Goal: Information Seeking & Learning: Compare options

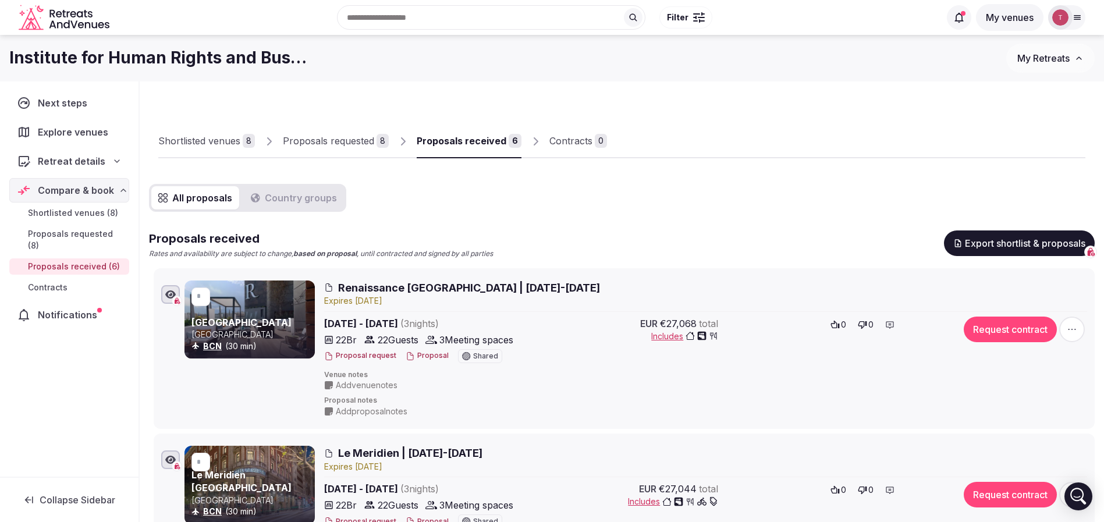
click at [481, 136] on div "Proposals received" at bounding box center [462, 141] width 90 height 14
click at [345, 142] on div "Proposals requested" at bounding box center [328, 141] width 91 height 14
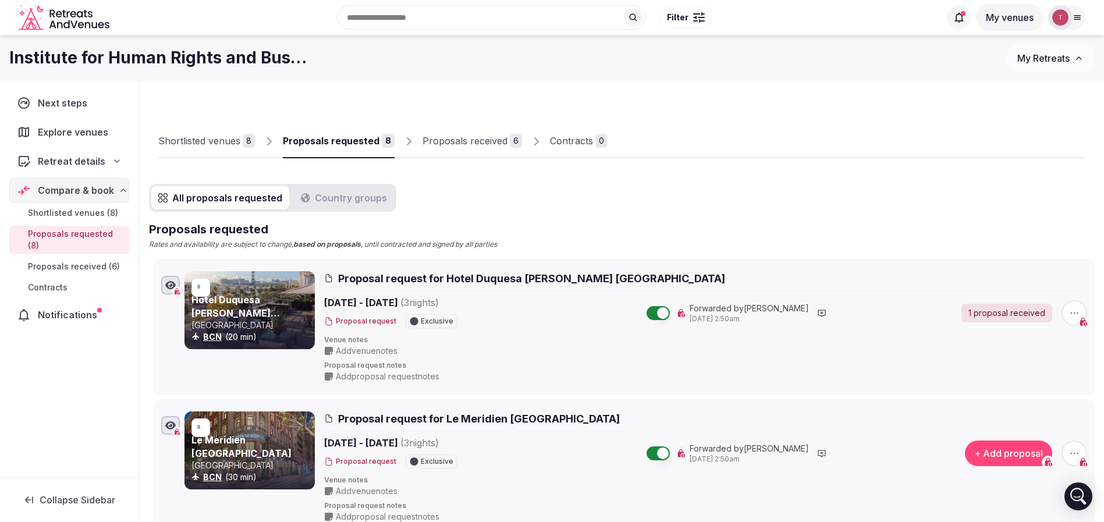
click at [443, 143] on div "Proposals received" at bounding box center [465, 141] width 85 height 14
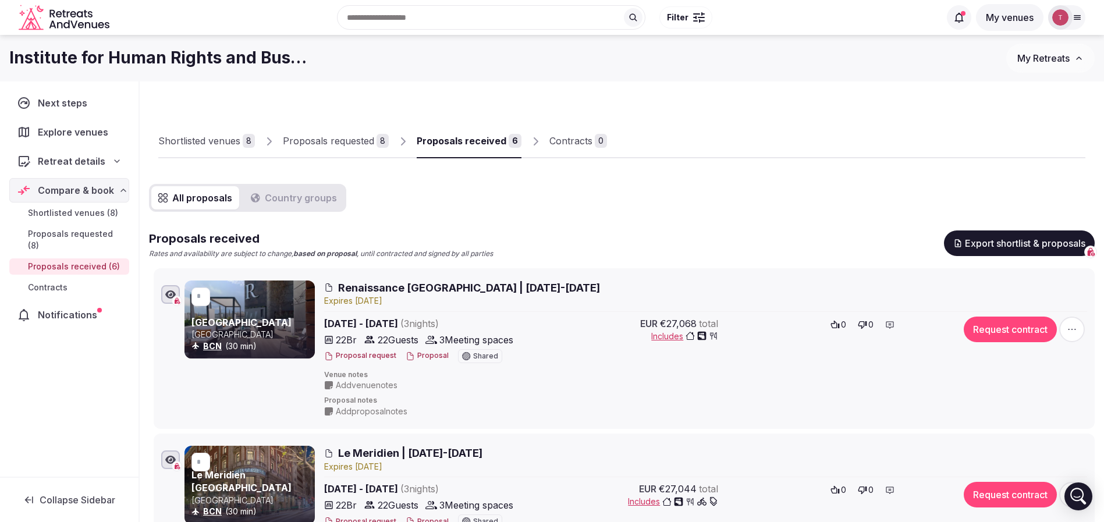
click at [362, 140] on div "Proposals requested" at bounding box center [328, 141] width 91 height 14
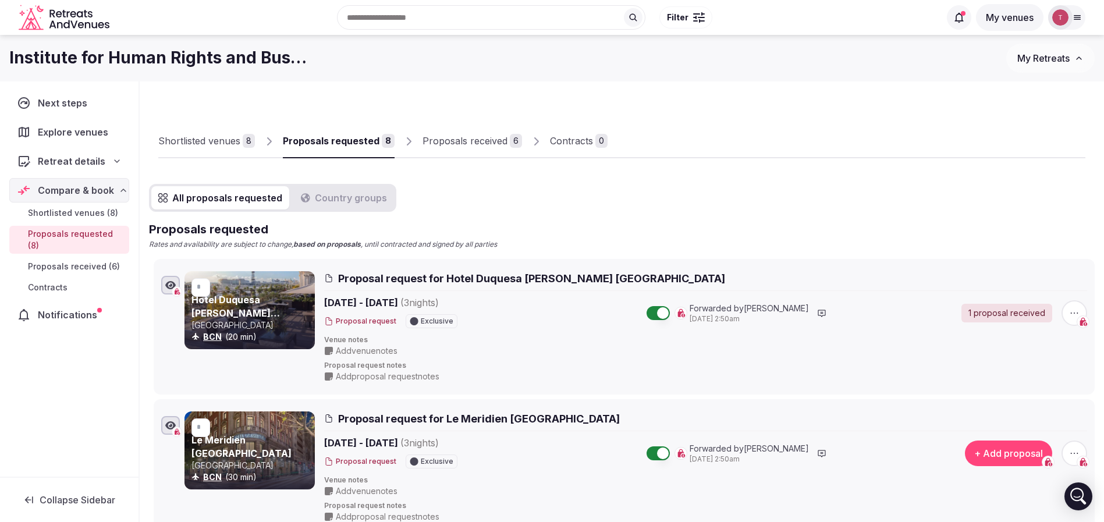
click at [481, 140] on div "Proposals received" at bounding box center [465, 141] width 85 height 14
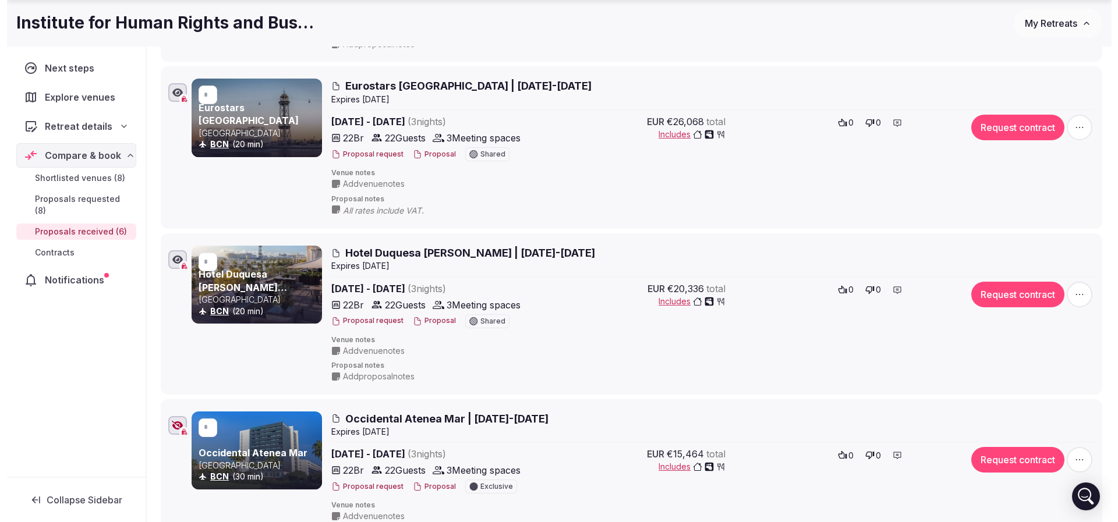
scroll to position [786, 0]
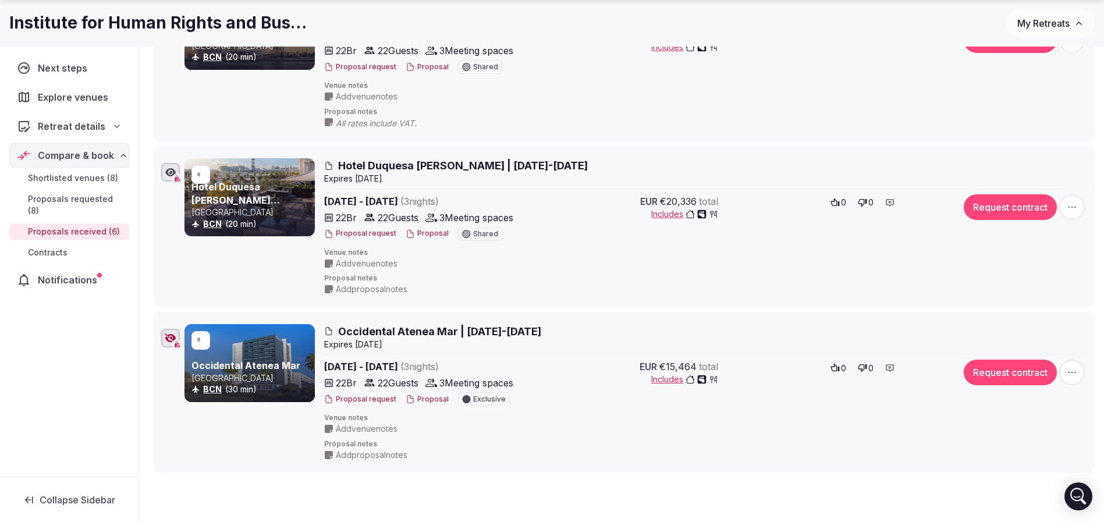
click at [230, 365] on link "Occidental Atenea Mar" at bounding box center [246, 366] width 109 height 12
click at [423, 400] on button "Proposal" at bounding box center [427, 400] width 43 height 10
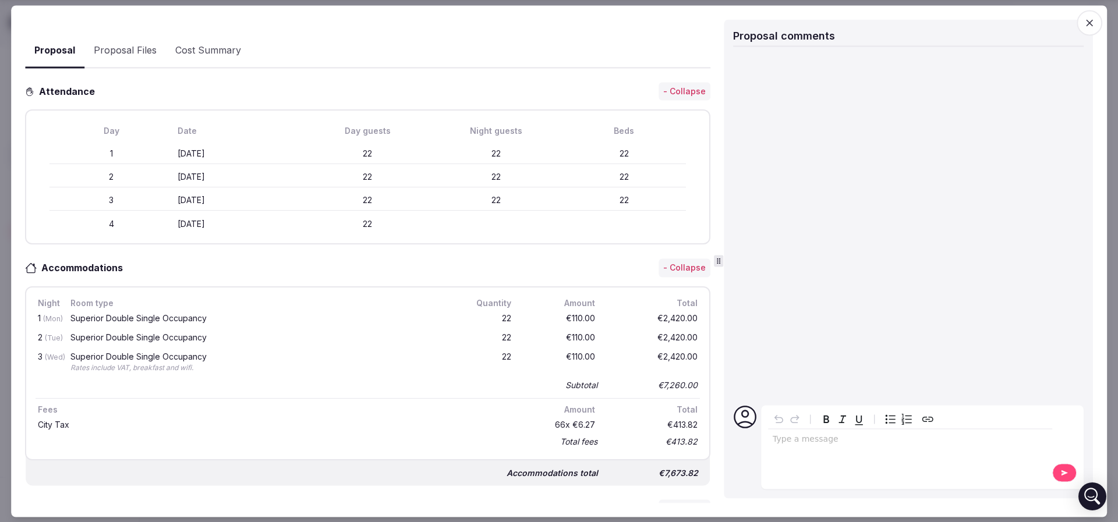
scroll to position [262, 0]
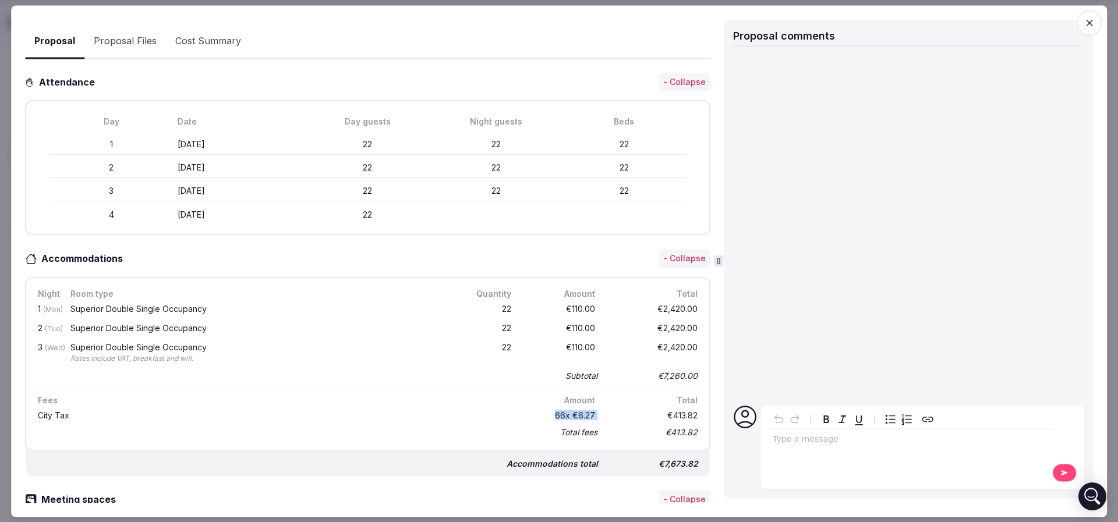
drag, startPoint x: 542, startPoint y: 412, endPoint x: 634, endPoint y: 415, distance: 92.0
click at [634, 415] on div "City Tax 66 x €6.27 €413.82" at bounding box center [368, 415] width 664 height 17
click at [634, 415] on div "€413.82" at bounding box center [653, 415] width 93 height 13
drag, startPoint x: 568, startPoint y: 311, endPoint x: 623, endPoint y: 328, distance: 57.7
click at [623, 328] on div "1 (Mon) Superior Double Single Occupancy 22 €110.00 €2,420.00 2 (Tue) Superior …" at bounding box center [368, 342] width 664 height 84
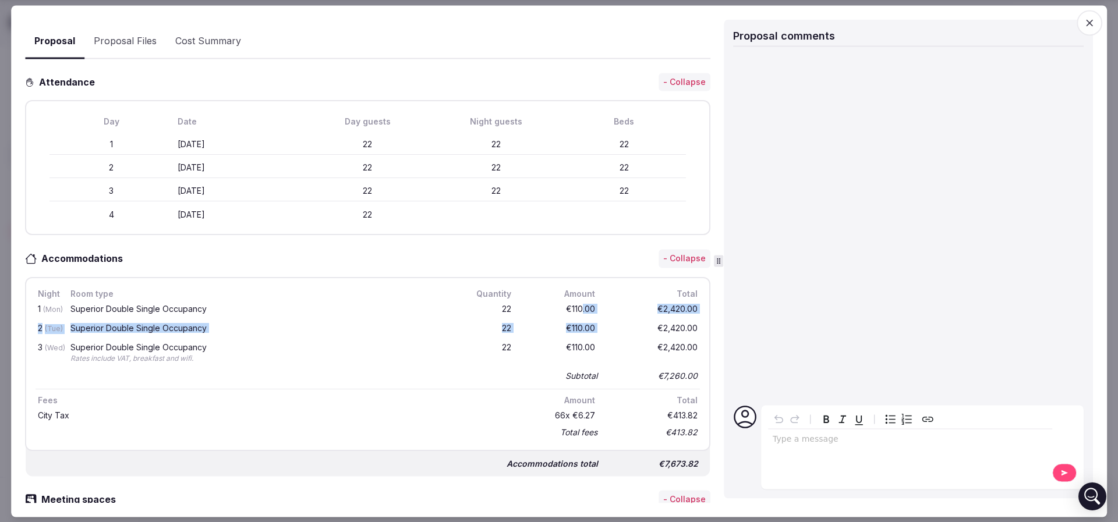
click at [623, 328] on div "€2,420.00" at bounding box center [653, 329] width 93 height 15
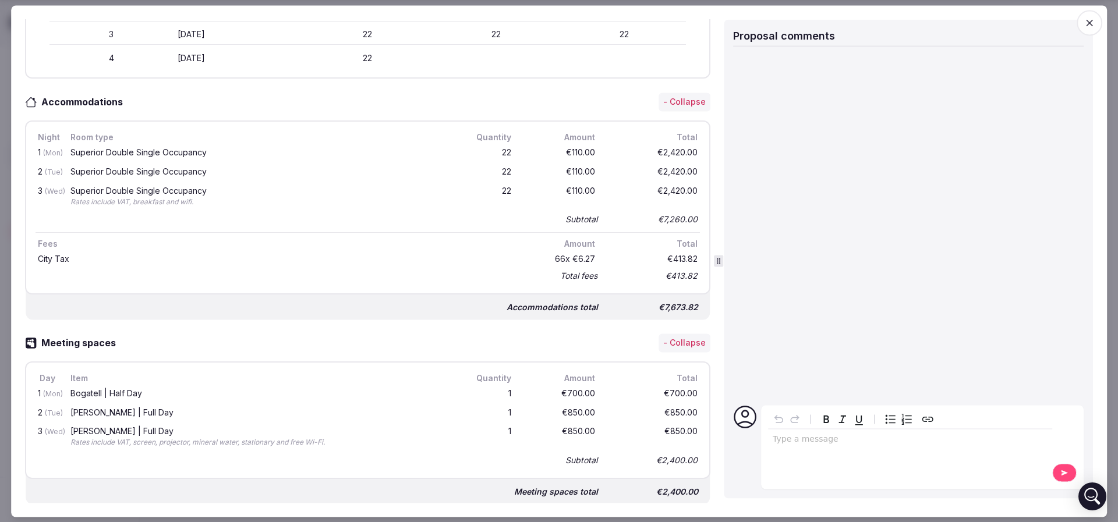
scroll to position [611, 0]
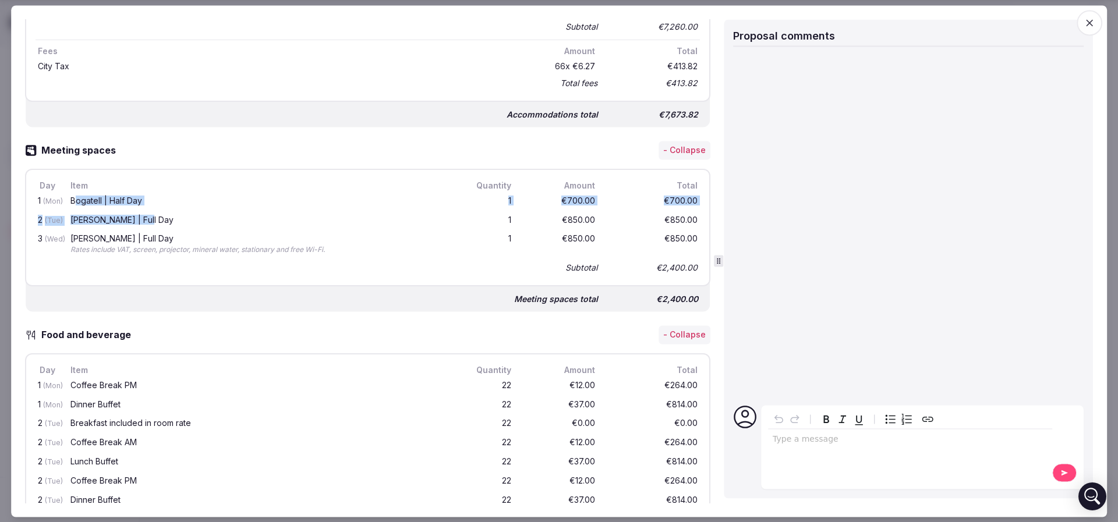
drag, startPoint x: 76, startPoint y: 199, endPoint x: 199, endPoint y: 209, distance: 123.9
click at [199, 209] on div "1 (Mon) Bogatell | Half Day 1 €700.00 €700.00 2 (Tue) Bogatell | Full Day 1 €85…" at bounding box center [368, 234] width 664 height 84
click at [199, 211] on div "2 (Tue) Bogatell | Full Day 1 €850.00 €850.00" at bounding box center [368, 220] width 664 height 19
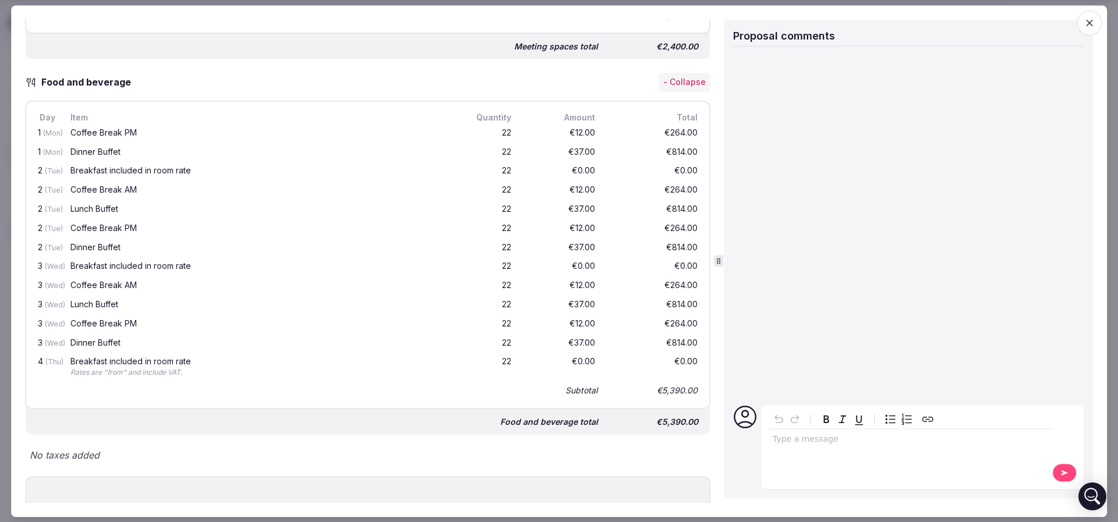
scroll to position [873, 0]
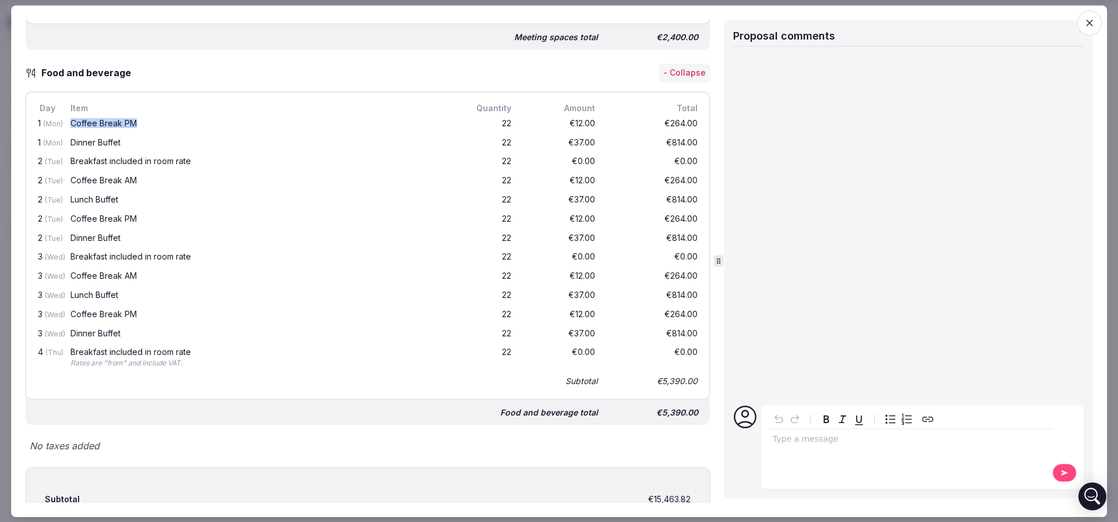
drag, startPoint x: 68, startPoint y: 116, endPoint x: 137, endPoint y: 120, distance: 69.4
click at [137, 120] on div "Coffee Break PM" at bounding box center [258, 124] width 380 height 15
click at [137, 120] on div "Coffee Break PM" at bounding box center [257, 123] width 375 height 8
click at [134, 122] on div "Coffee Break PM" at bounding box center [257, 123] width 375 height 8
click at [137, 119] on div "Coffee Break PM" at bounding box center [257, 123] width 375 height 8
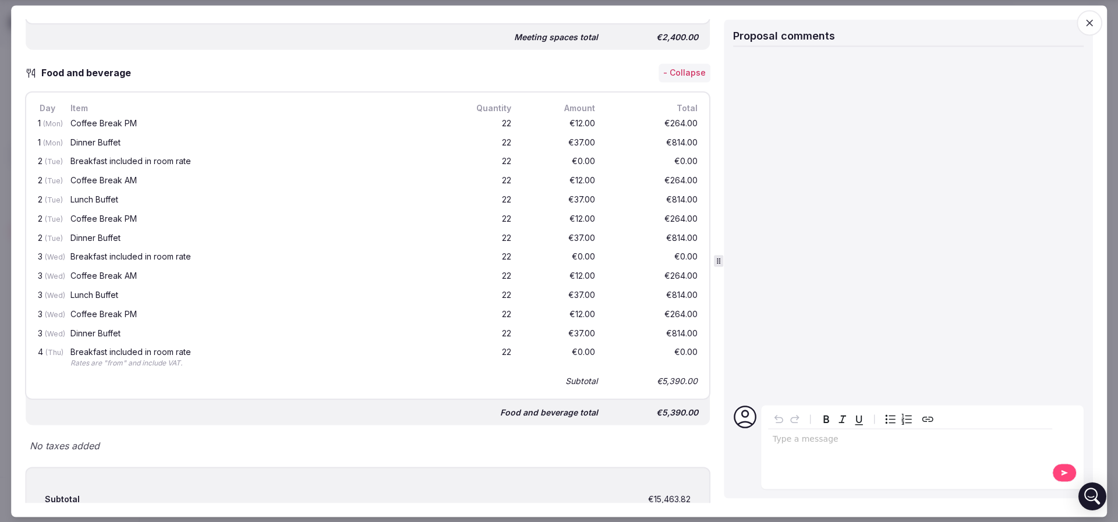
click at [131, 142] on div "Dinner Buffet" at bounding box center [257, 143] width 375 height 8
click at [133, 158] on div "Breakfast included in room rate" at bounding box center [257, 162] width 375 height 8
click at [133, 180] on div "Coffee Break AM" at bounding box center [257, 181] width 375 height 8
click at [132, 196] on div "Lunch Buffet" at bounding box center [257, 200] width 375 height 8
click at [134, 212] on div "Coffee Break PM" at bounding box center [258, 219] width 380 height 15
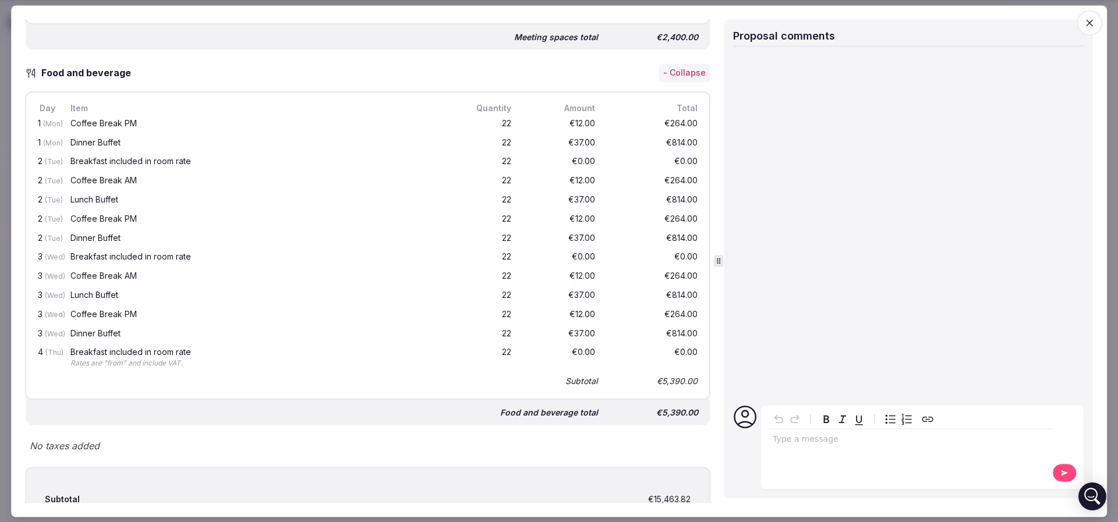
click at [141, 212] on div "Coffee Break PM" at bounding box center [258, 219] width 380 height 15
click at [133, 234] on div "Dinner Buffet" at bounding box center [257, 238] width 375 height 8
click at [155, 256] on div "Breakfast included in room rate" at bounding box center [257, 257] width 375 height 8
click at [158, 272] on div "Coffee Break AM" at bounding box center [257, 276] width 375 height 8
click at [126, 292] on div "Lunch Buffet" at bounding box center [257, 296] width 375 height 8
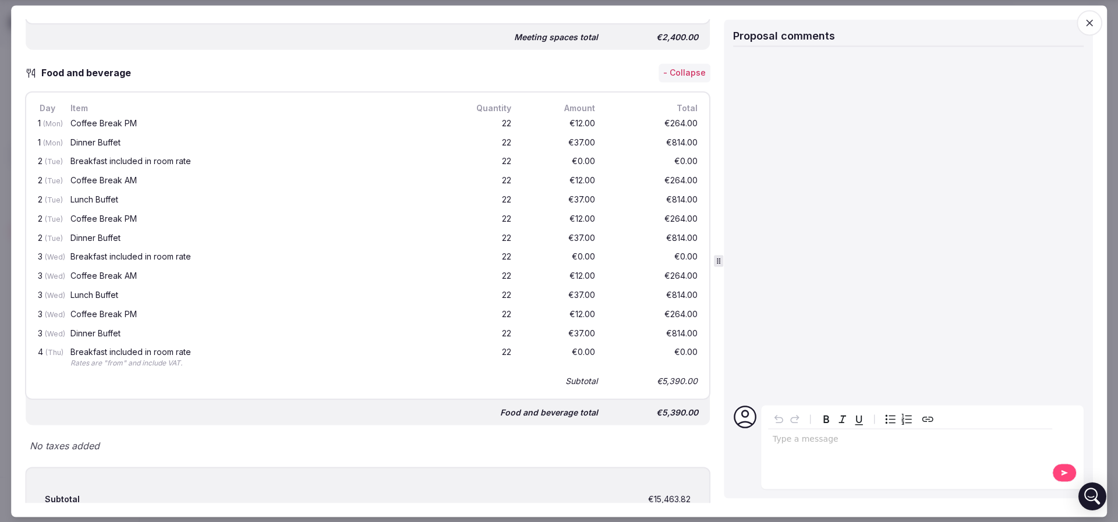
click at [129, 292] on div "Lunch Buffet" at bounding box center [257, 296] width 375 height 8
click at [128, 315] on div "Coffee Break PM" at bounding box center [257, 314] width 375 height 8
click at [127, 327] on div "Dinner Buffet" at bounding box center [258, 334] width 380 height 15
drag, startPoint x: 123, startPoint y: 345, endPoint x: 201, endPoint y: 347, distance: 78.6
click at [201, 349] on div "Breakfast included in room rate" at bounding box center [257, 353] width 375 height 8
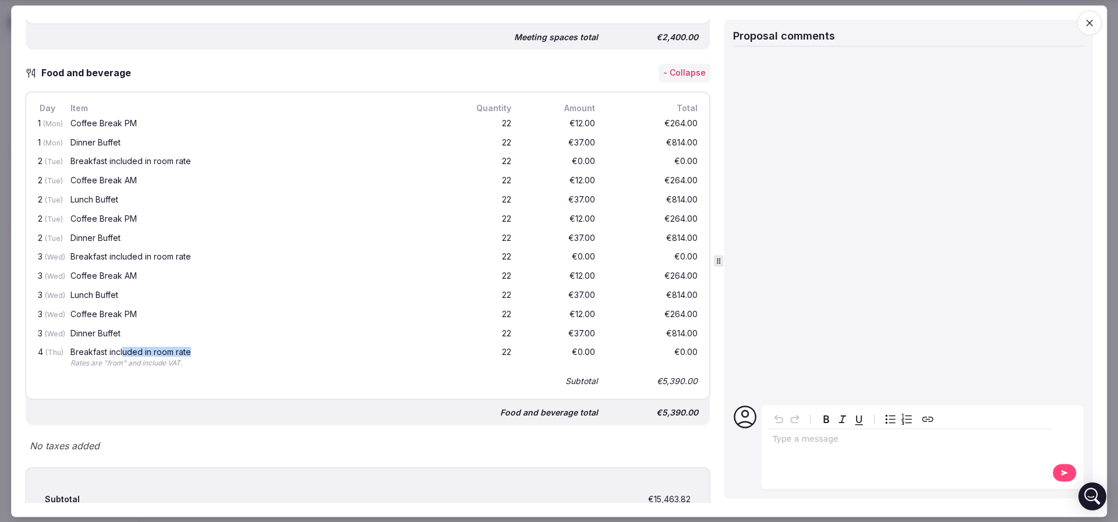
click at [201, 349] on div "Breakfast included in room rate" at bounding box center [257, 353] width 375 height 8
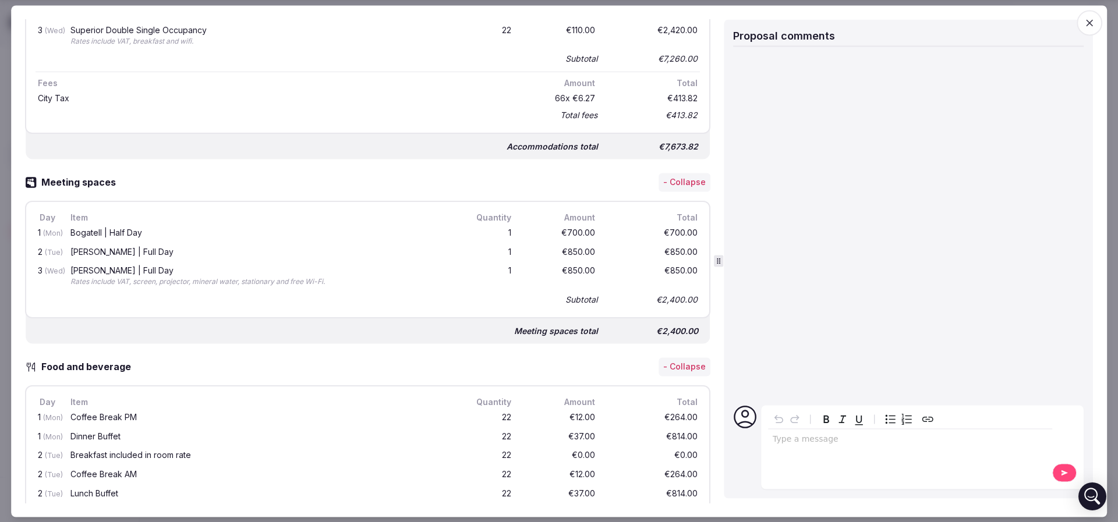
scroll to position [313, 0]
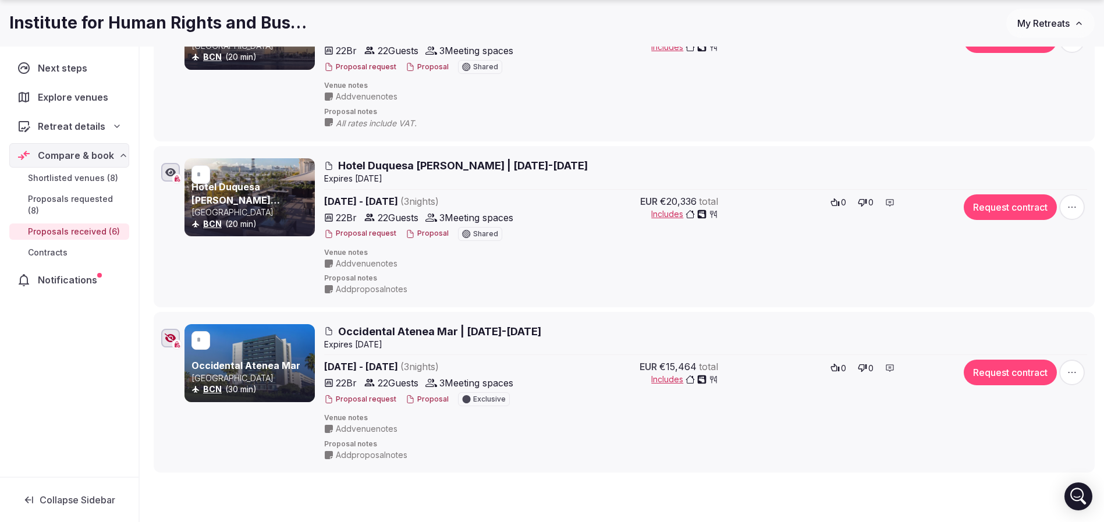
click at [169, 335] on icon "button" at bounding box center [171, 338] width 12 height 9
click at [428, 401] on button "Proposal" at bounding box center [427, 400] width 43 height 10
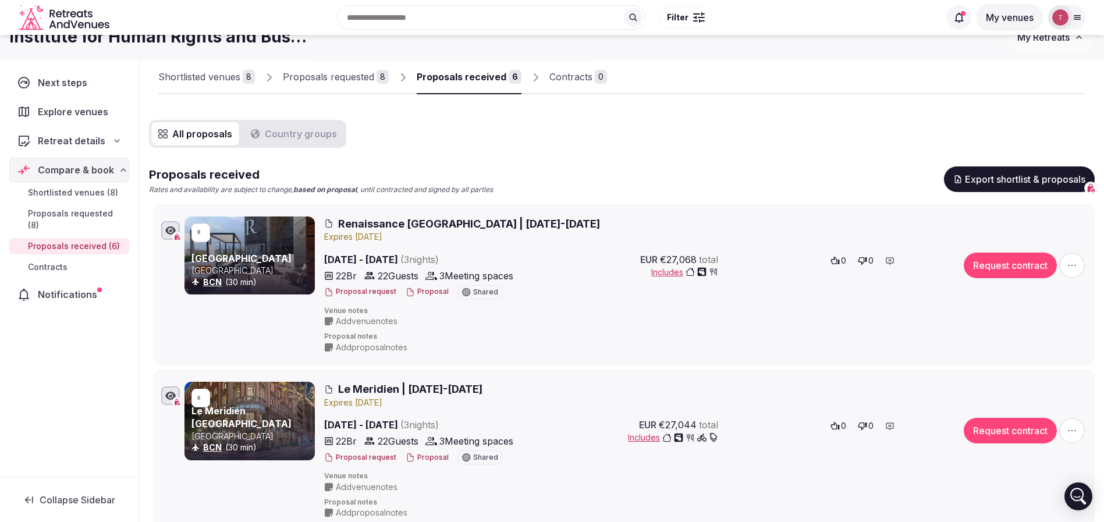
scroll to position [0, 0]
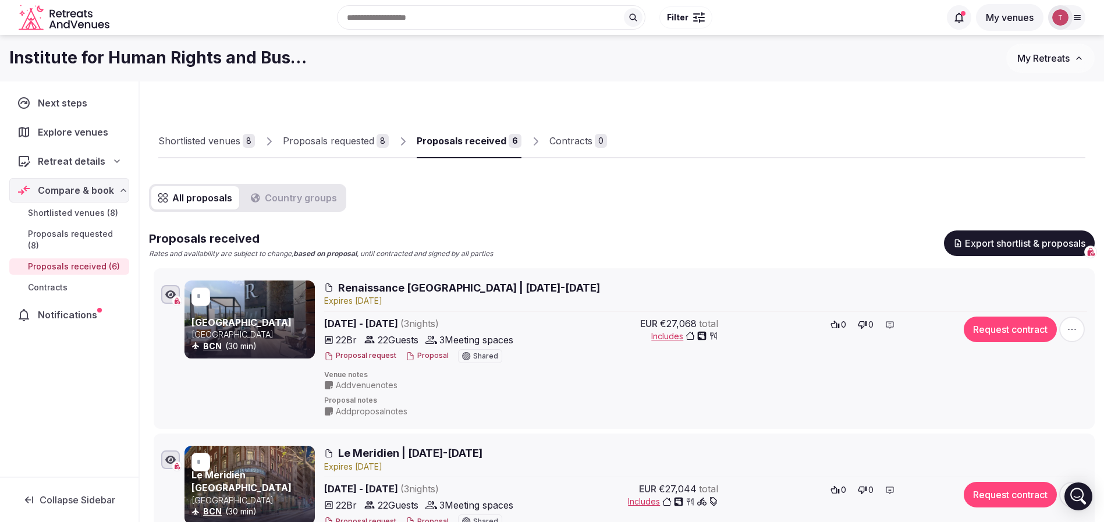
click at [338, 143] on div "Proposals requested" at bounding box center [328, 141] width 91 height 14
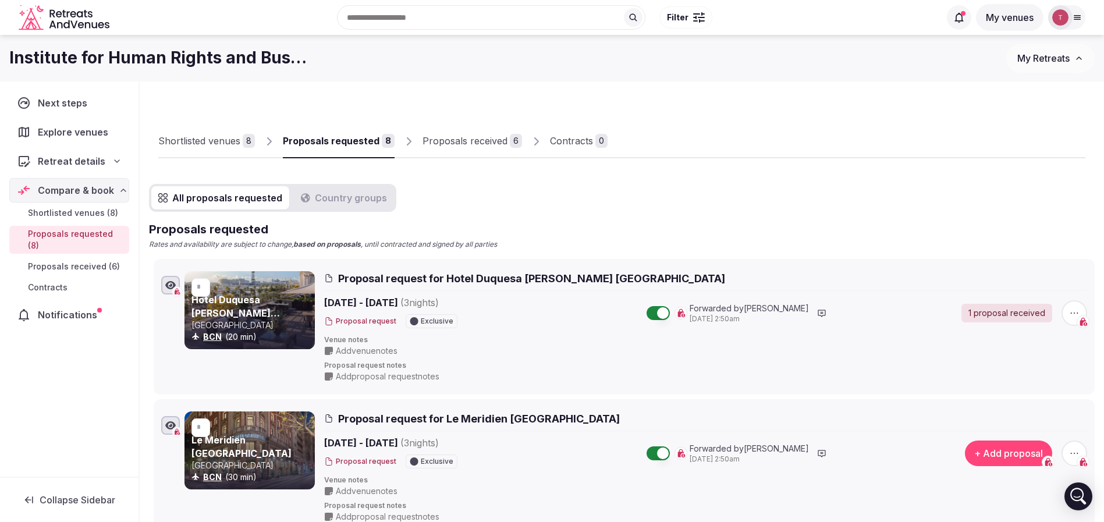
click at [455, 139] on div "Proposals received" at bounding box center [465, 141] width 85 height 14
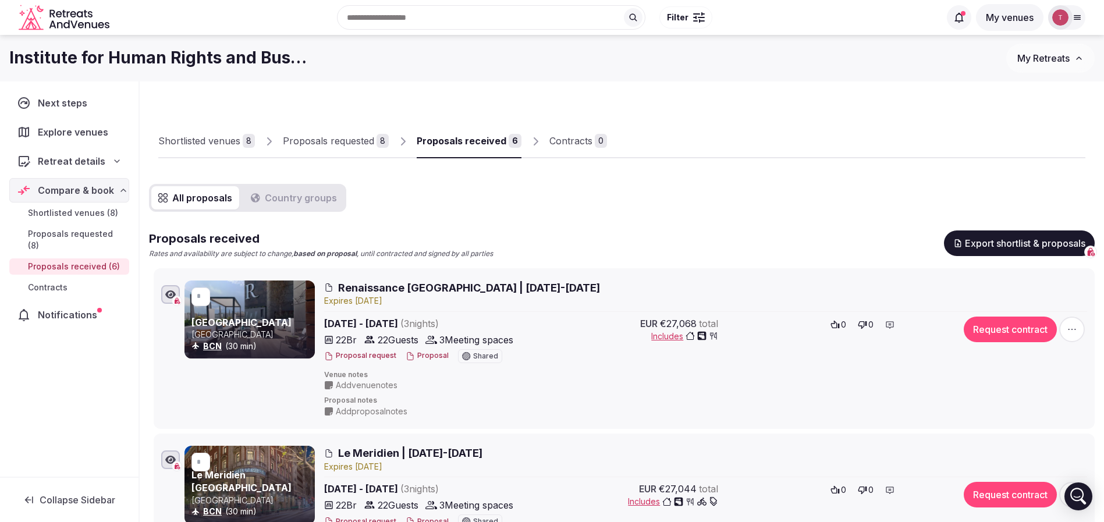
click at [337, 149] on link "Proposals requested 8" at bounding box center [336, 142] width 106 height 34
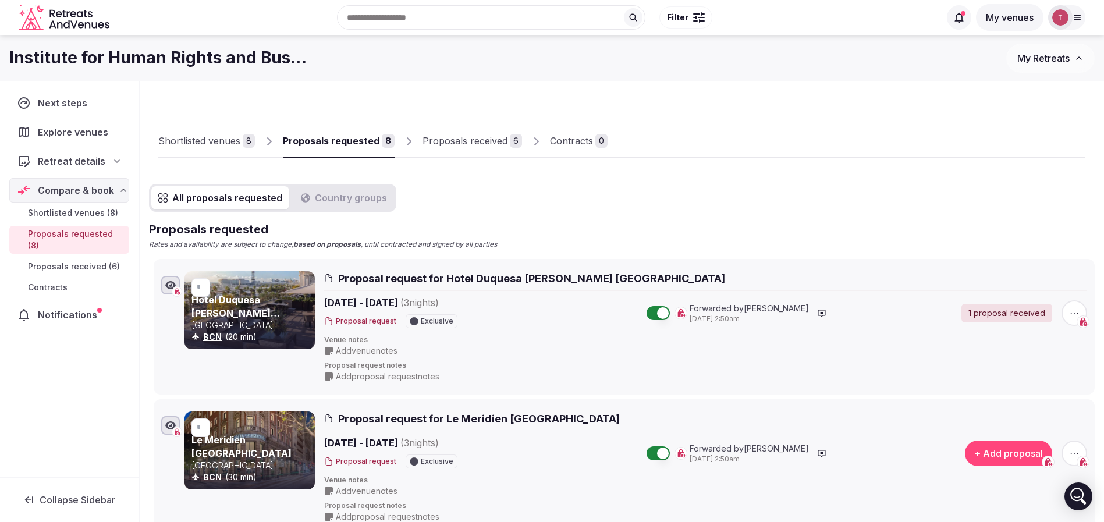
click at [443, 139] on div "Proposals received" at bounding box center [465, 141] width 85 height 14
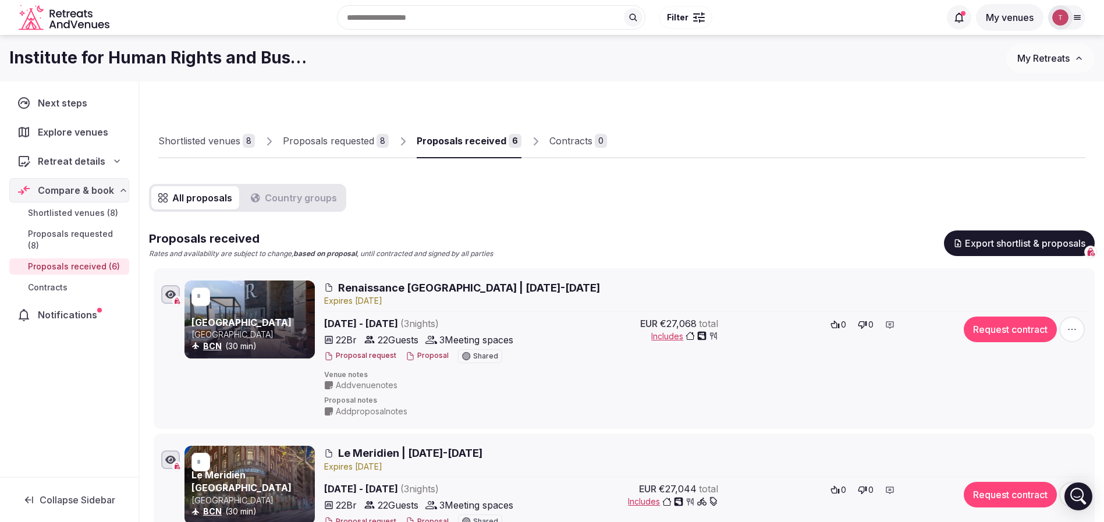
click at [355, 125] on link "Proposals requested 8" at bounding box center [336, 142] width 106 height 34
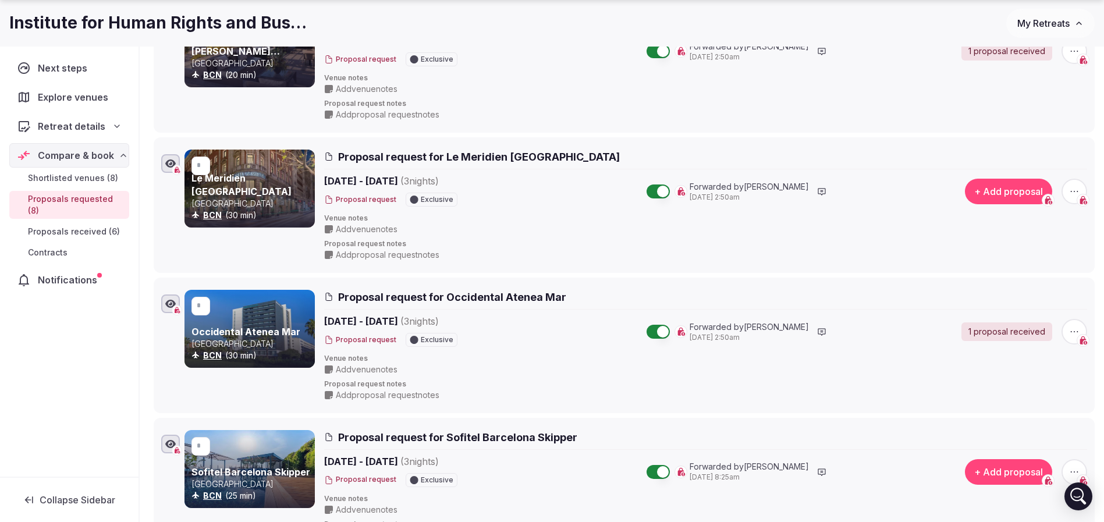
scroll to position [349, 0]
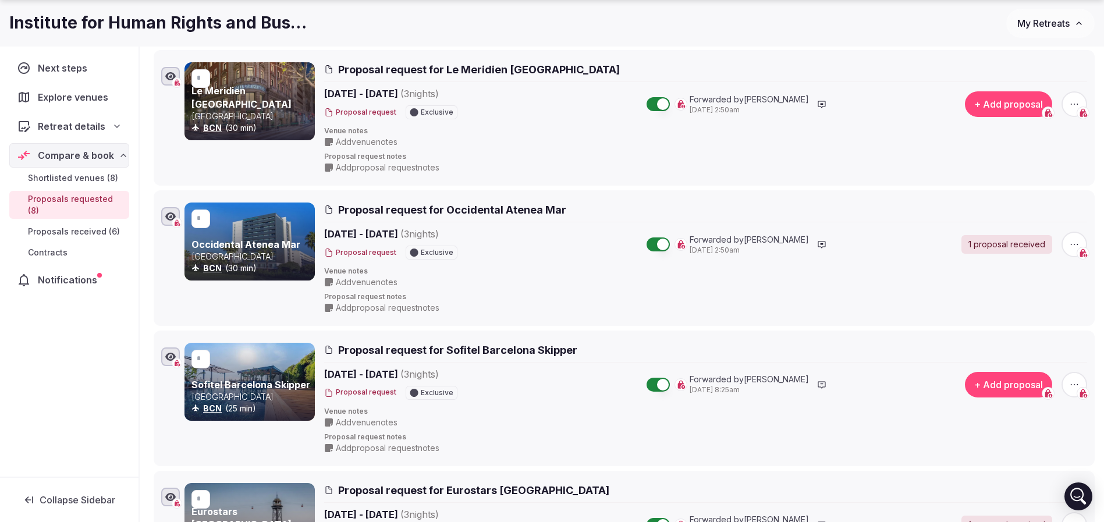
click at [267, 383] on link "Sofitel Barcelona Skipper" at bounding box center [251, 385] width 119 height 12
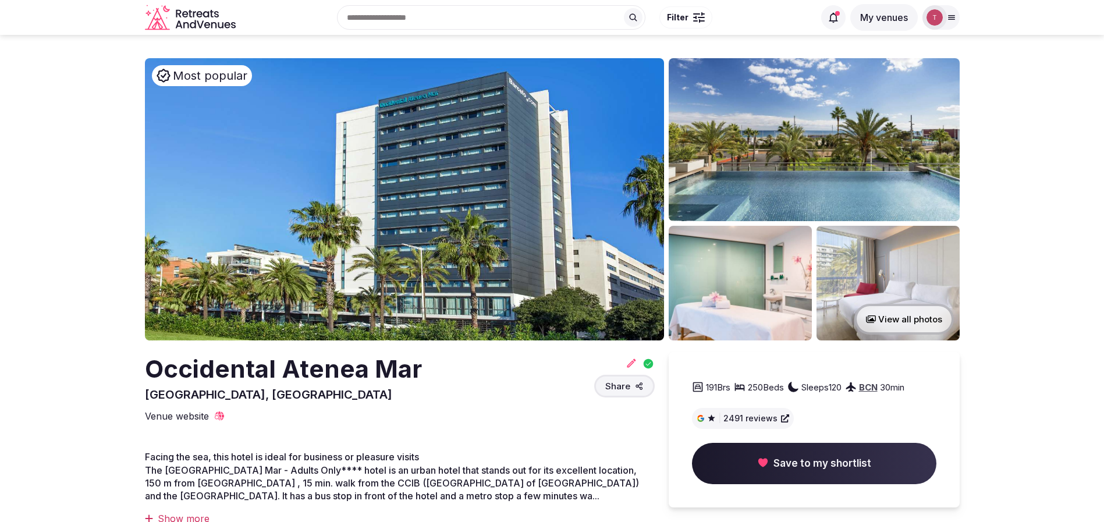
click at [214, 370] on h2 "Occidental Atenea Mar" at bounding box center [283, 369] width 277 height 34
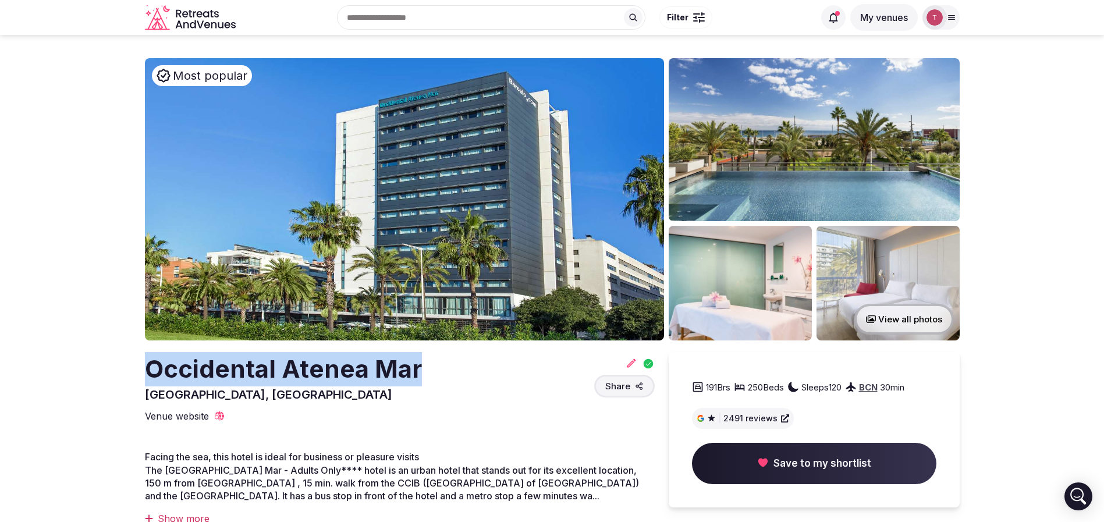
drag, startPoint x: 110, startPoint y: 368, endPoint x: 482, endPoint y: 371, distance: 372.0
copy h2 "Occidental Atenea Mar"
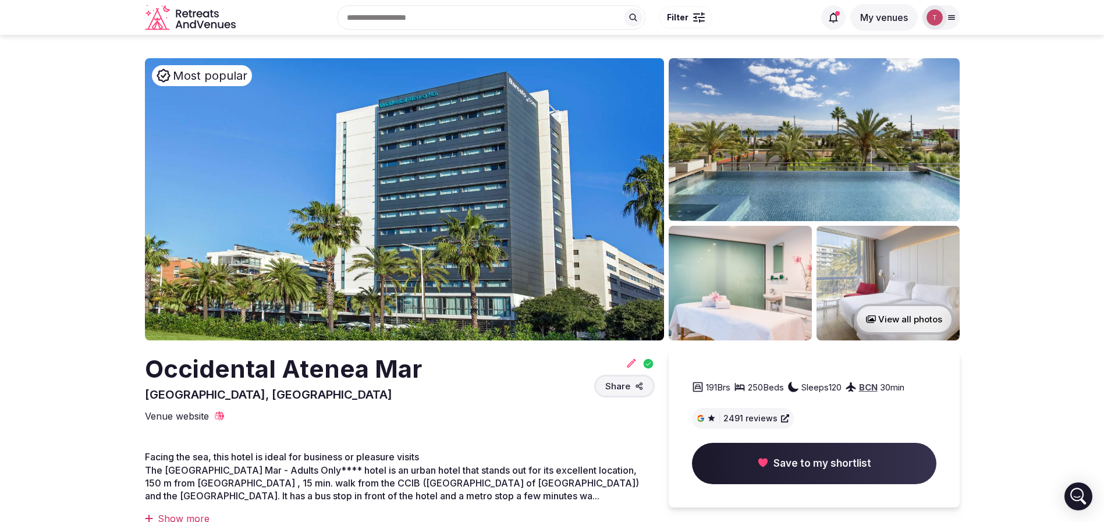
click at [201, 363] on h2 "Occidental Atenea Mar" at bounding box center [283, 369] width 277 height 34
copy h2 "Occidental"
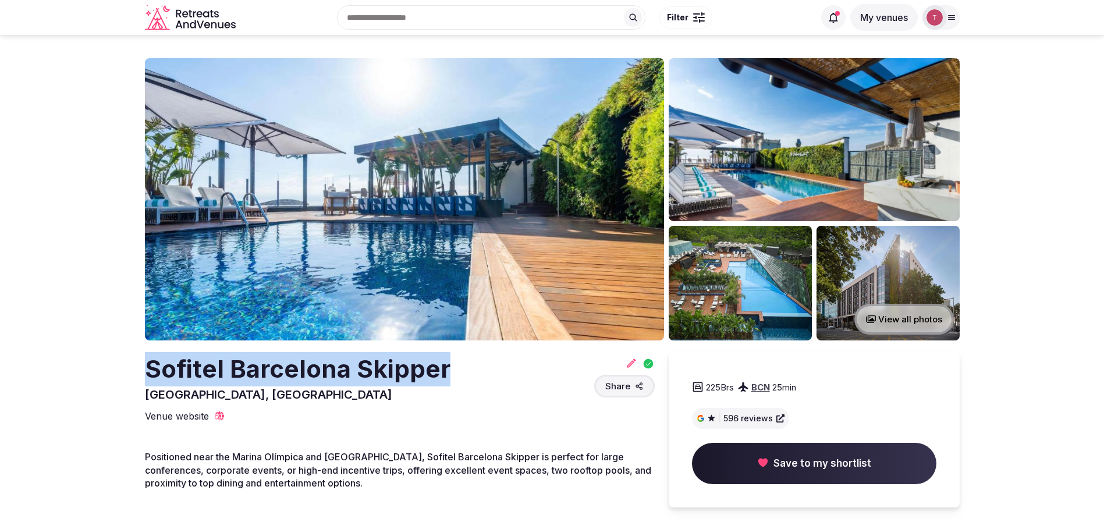
drag, startPoint x: 149, startPoint y: 367, endPoint x: 446, endPoint y: 366, distance: 296.9
click at [446, 366] on div "Sofitel Barcelona Skipper Barcelona, Spain Share" at bounding box center [400, 377] width 510 height 51
copy h2 "Sofitel Barcelona Skipper"
